Goal: Task Accomplishment & Management: Manage account settings

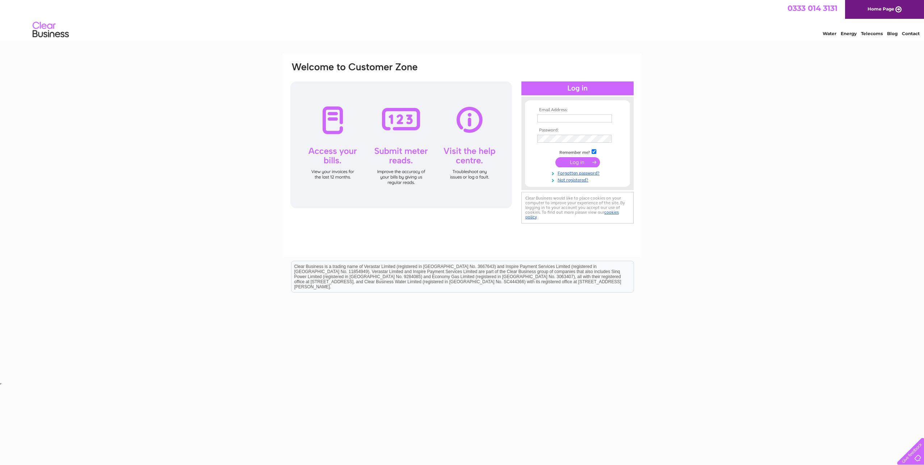
type input "[PERSON_NAME][EMAIL_ADDRESS][DOMAIN_NAME]"
click at [575, 160] on input "submit" at bounding box center [577, 162] width 45 height 10
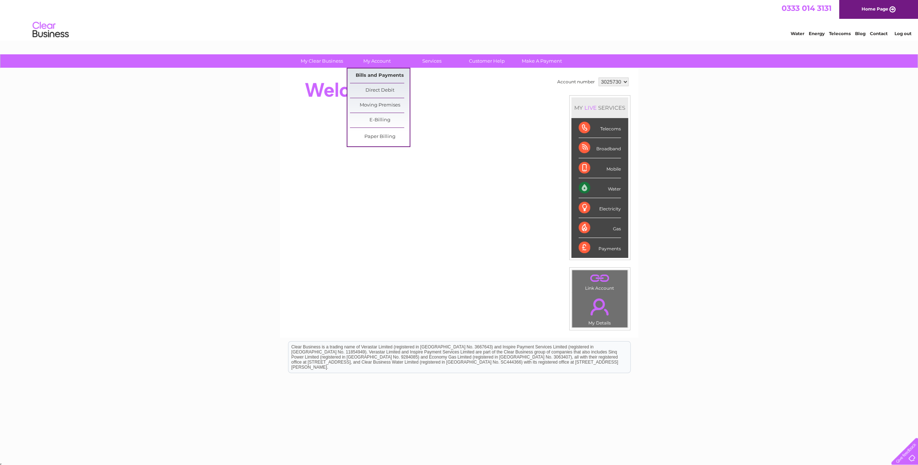
click at [371, 72] on link "Bills and Payments" at bounding box center [380, 75] width 60 height 14
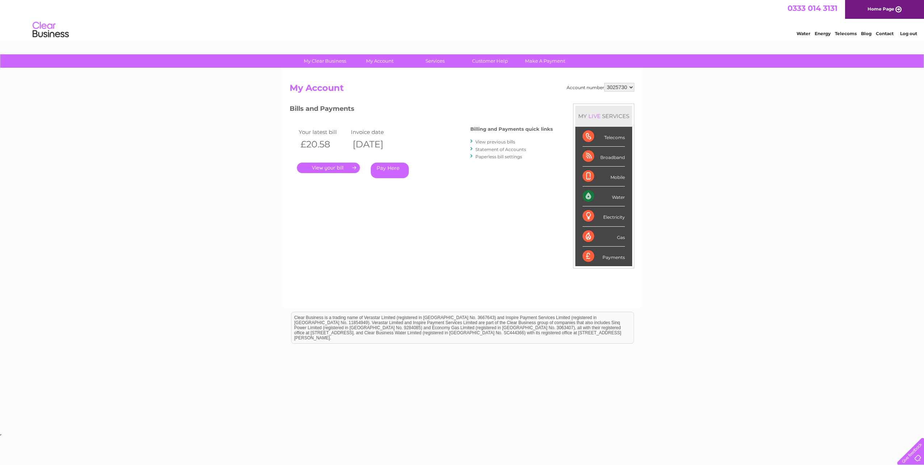
click at [335, 170] on link "." at bounding box center [328, 168] width 63 height 10
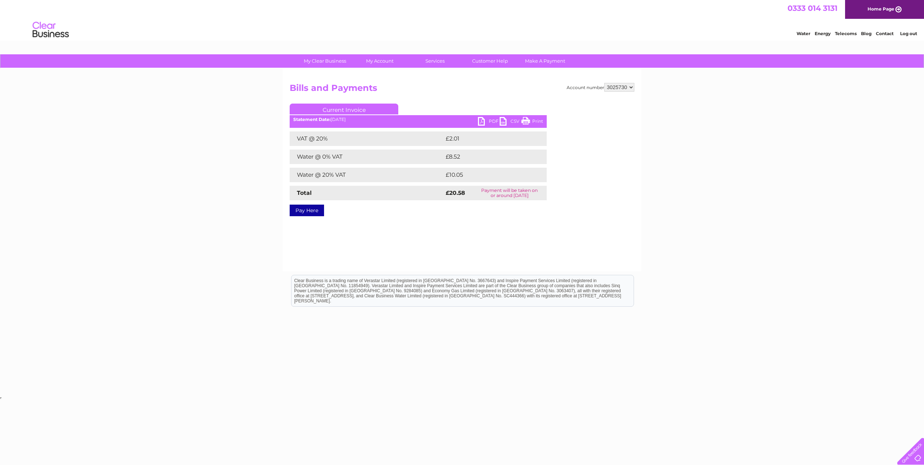
click at [492, 121] on link "PDF" at bounding box center [489, 122] width 22 height 10
